Goal: Task Accomplishment & Management: Use online tool/utility

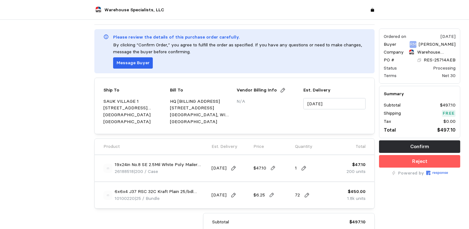
scroll to position [31, 0]
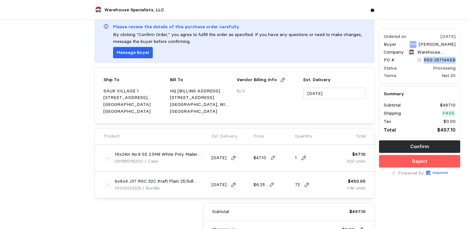
drag, startPoint x: 455, startPoint y: 58, endPoint x: 424, endPoint y: 57, distance: 31.0
click at [424, 57] on div "RES-25714AEB" at bounding box center [436, 60] width 38 height 7
drag, startPoint x: 424, startPoint y: 57, endPoint x: 442, endPoint y: 58, distance: 17.6
copy p "RES-25714AEB"
click at [455, 200] on div "Ordered on Oct 1, 2025 Buyer RM Rocio Mendoza Company Warehouse Specialists, LL…" at bounding box center [420, 135] width 86 height 281
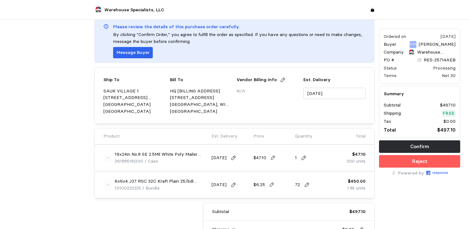
drag, startPoint x: 134, startPoint y: 161, endPoint x: 114, endPoint y: 160, distance: 20.0
click at [115, 160] on p "26188518 | 200 / Case" at bounding box center [136, 161] width 43 height 7
drag, startPoint x: 114, startPoint y: 160, endPoint x: 118, endPoint y: 160, distance: 3.8
copy span "26188518"
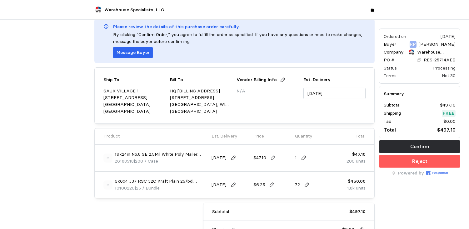
click at [74, 213] on div at bounding box center [50, 135] width 86 height 281
drag, startPoint x: 134, startPoint y: 188, endPoint x: 114, endPoint y: 189, distance: 20.1
click at [115, 189] on p "10100220 | 25 / Bundle" at bounding box center [137, 187] width 45 height 7
drag, startPoint x: 114, startPoint y: 189, endPoint x: 119, endPoint y: 186, distance: 5.1
copy span "10100220"
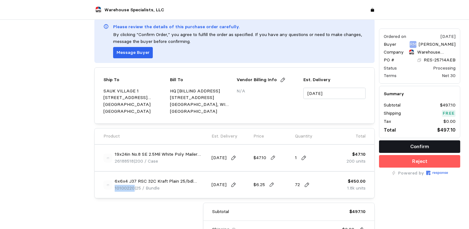
click at [421, 142] on p "Confirm" at bounding box center [420, 146] width 19 height 8
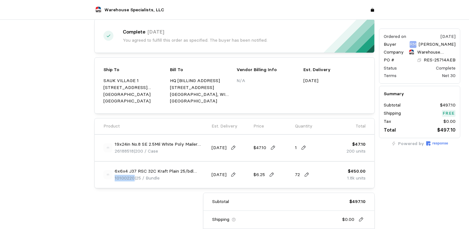
scroll to position [0, 0]
